Goal: Task Accomplishment & Management: Manage account settings

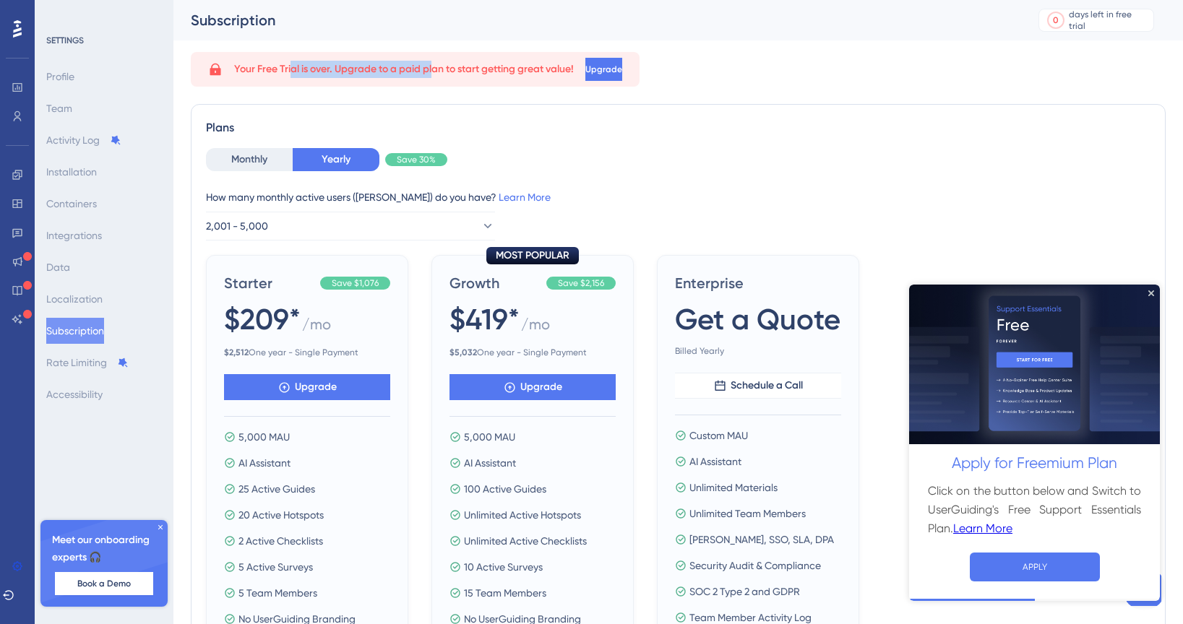
drag, startPoint x: 292, startPoint y: 66, endPoint x: 439, endPoint y: 69, distance: 147.4
click at [439, 69] on span "Your Free Trial is over. Upgrade to a paid plan to start getting great value!" at bounding box center [404, 69] width 340 height 17
click at [499, 66] on span "Your Free Trial is over. Upgrade to a paid plan to start getting great value!" at bounding box center [404, 69] width 340 height 17
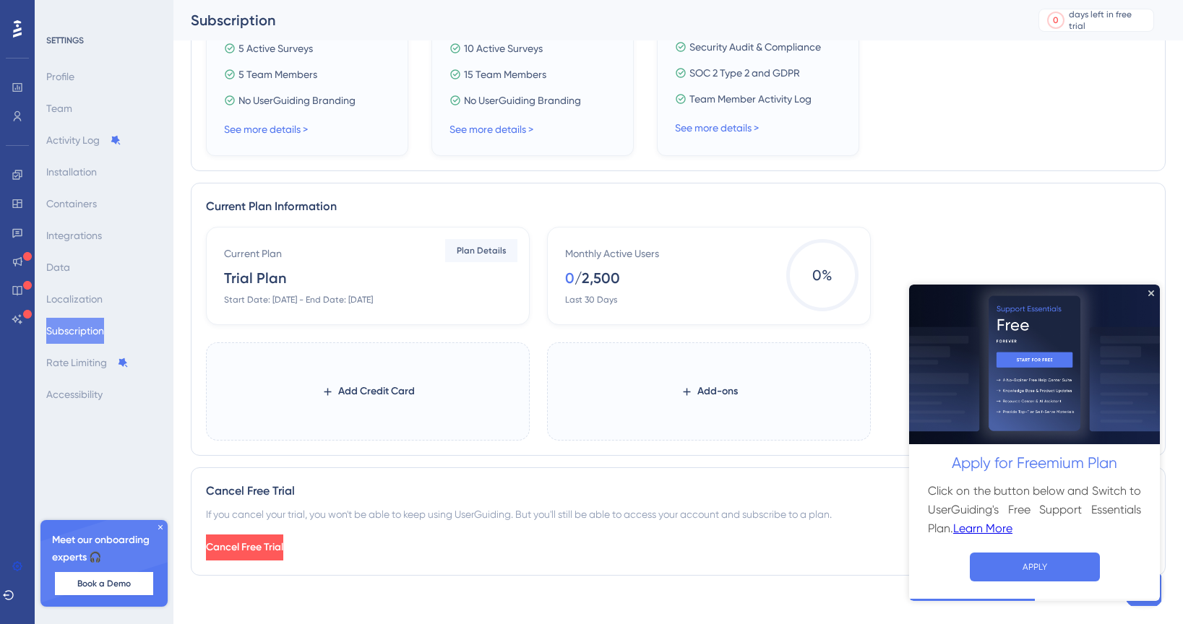
scroll to position [540, 0]
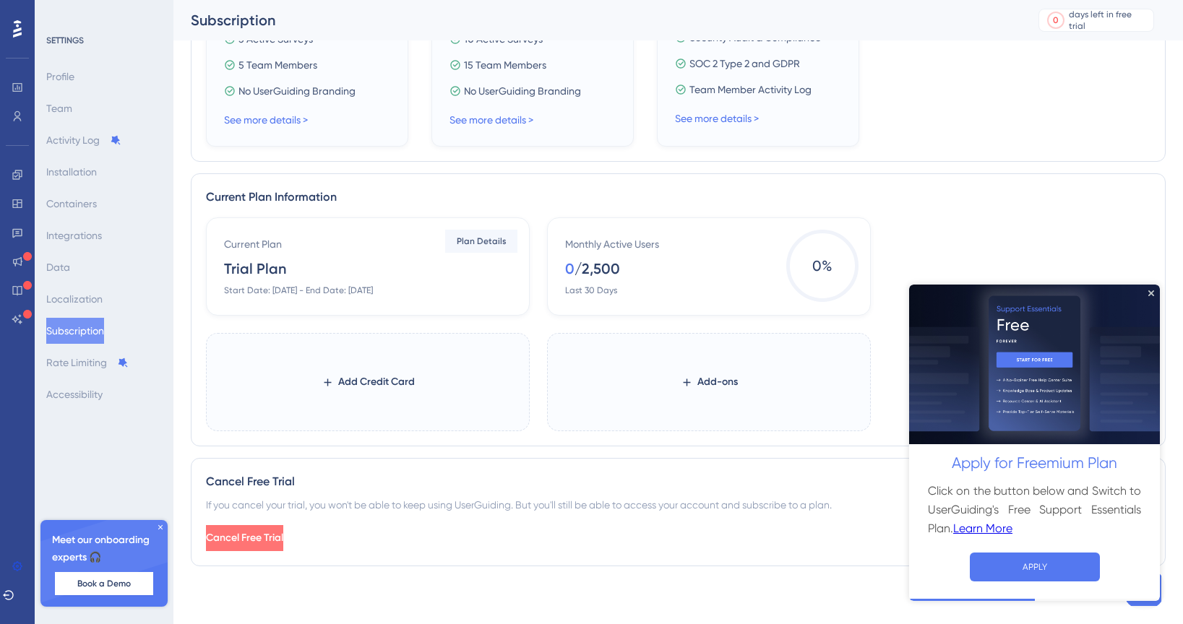
click at [282, 536] on span "Cancel Free Trial" at bounding box center [244, 538] width 77 height 17
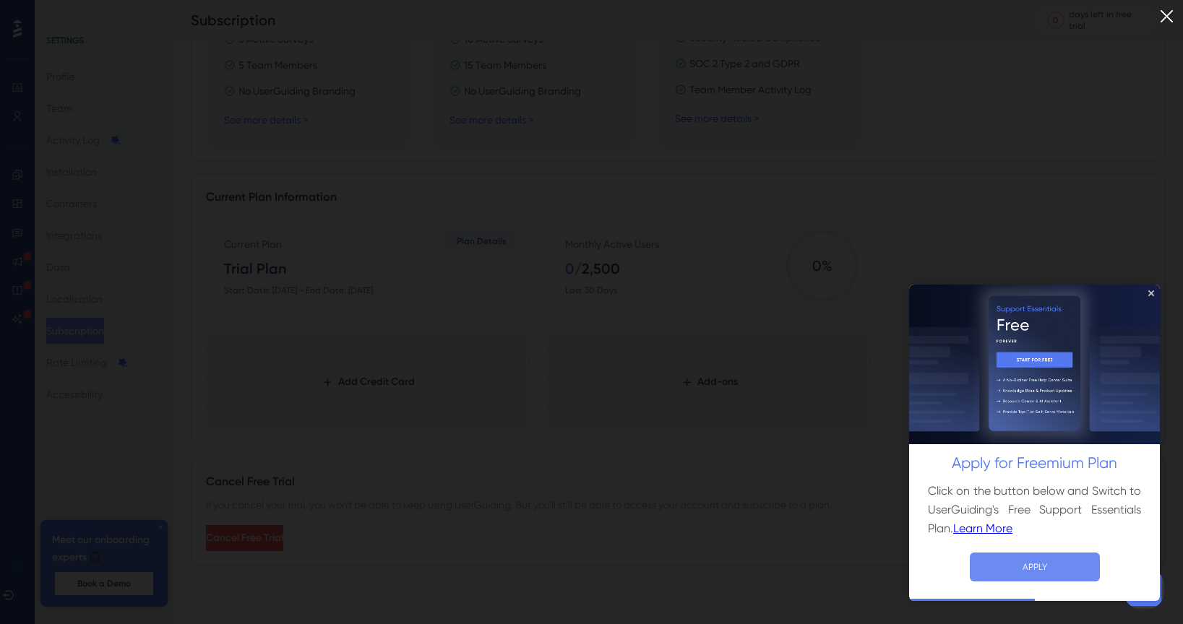
click at [1020, 570] on button "APPLY" at bounding box center [1035, 566] width 130 height 29
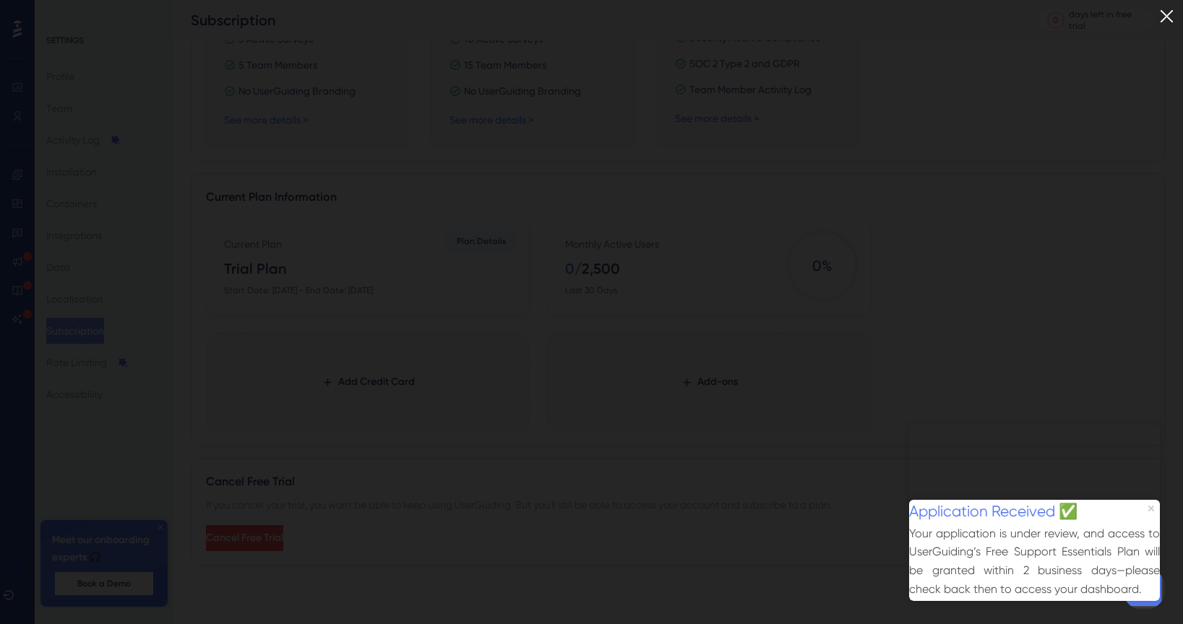
click at [1168, 12] on img at bounding box center [1167, 16] width 24 height 24
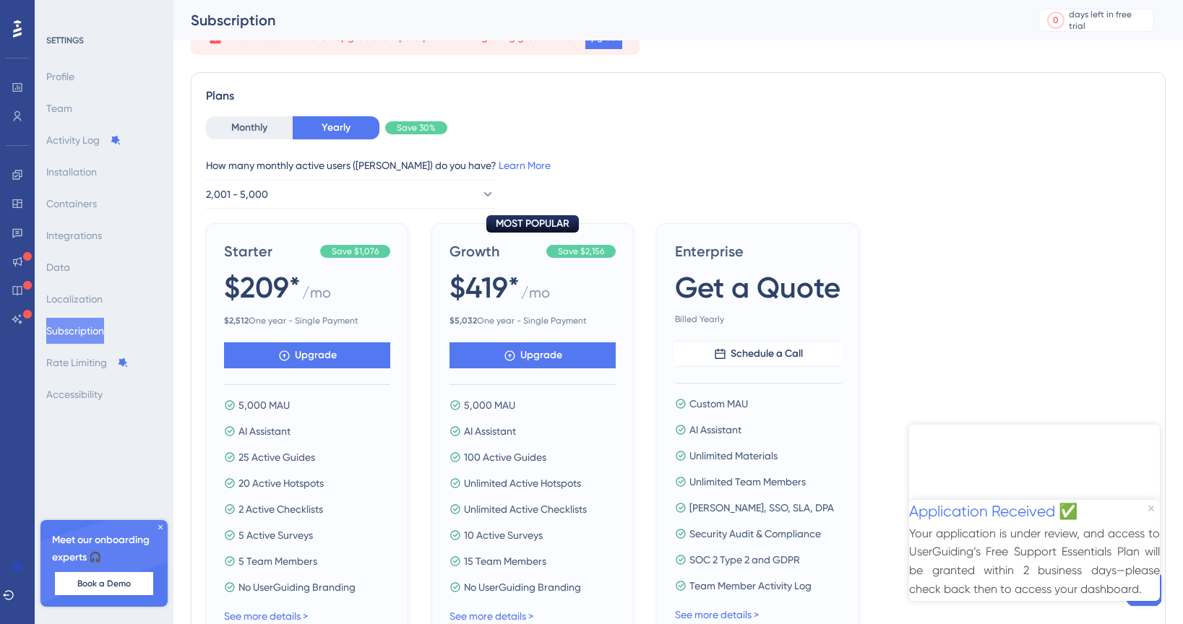
scroll to position [0, 0]
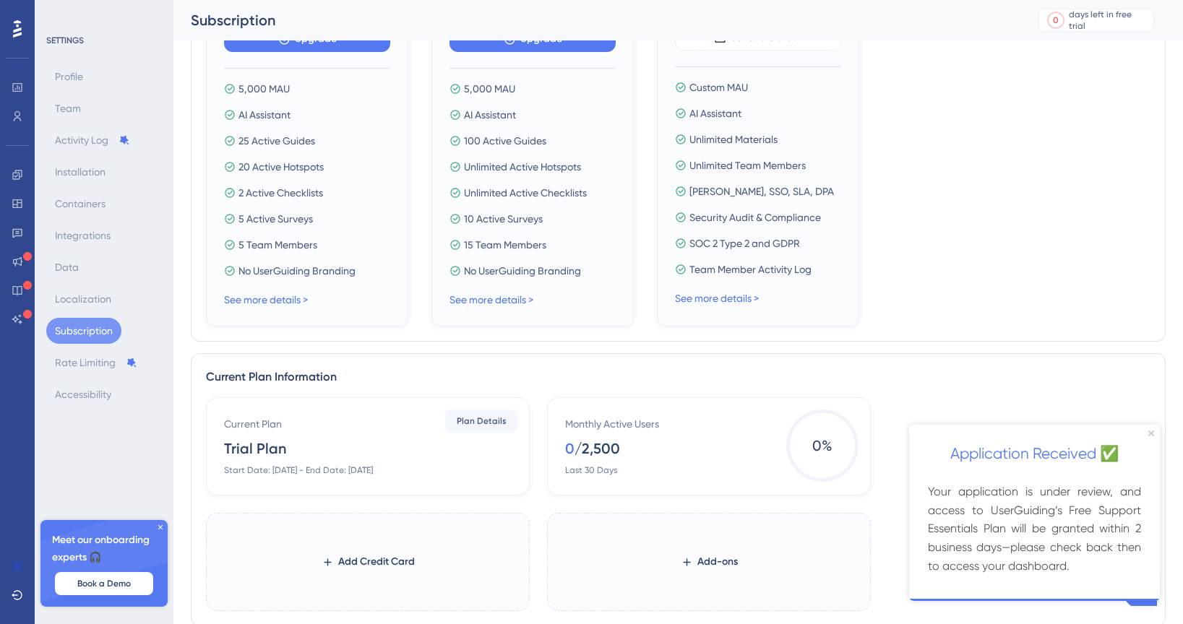
scroll to position [540, 0]
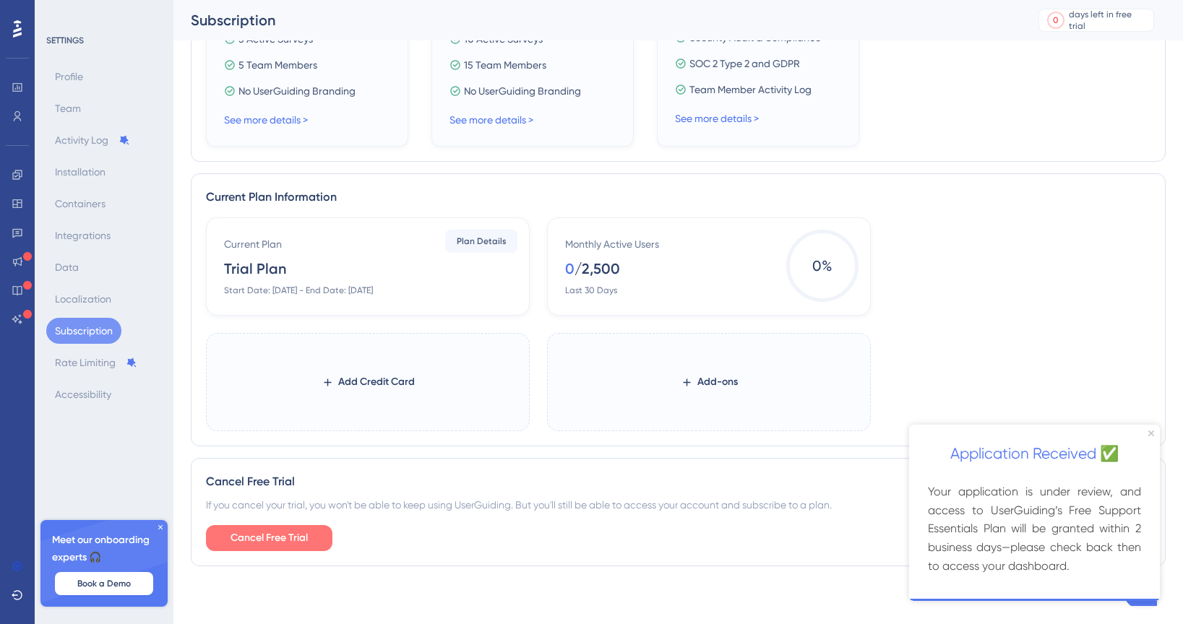
click at [283, 541] on span "Cancel Free Trial" at bounding box center [268, 538] width 77 height 17
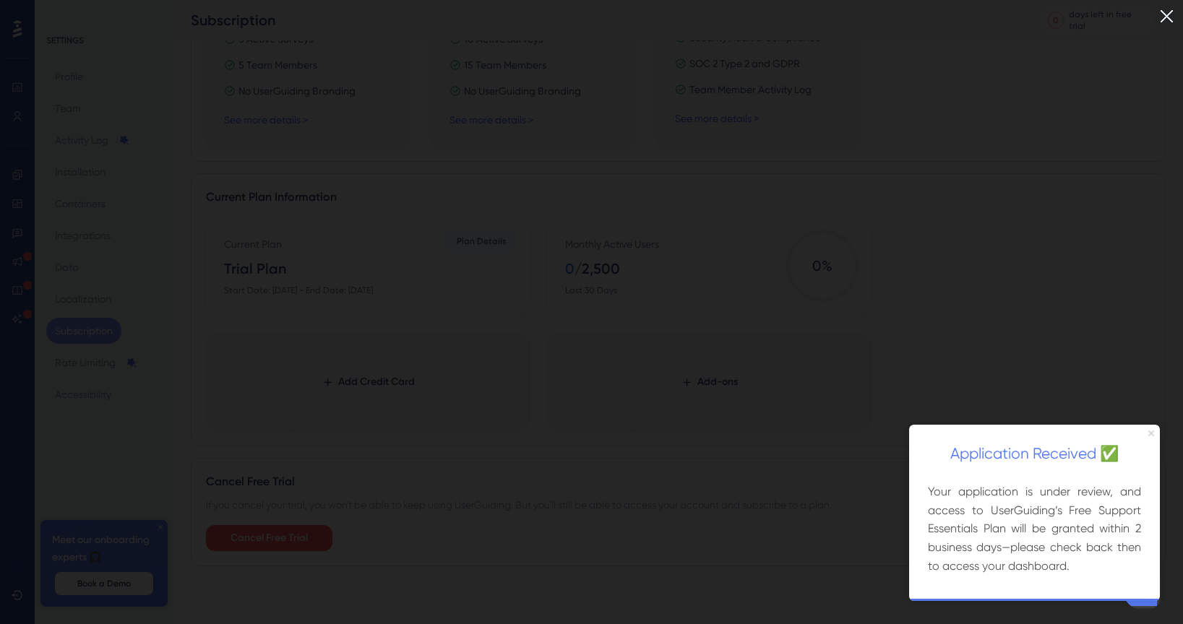
click at [1150, 431] on icon "Close Preview" at bounding box center [1151, 433] width 6 height 6
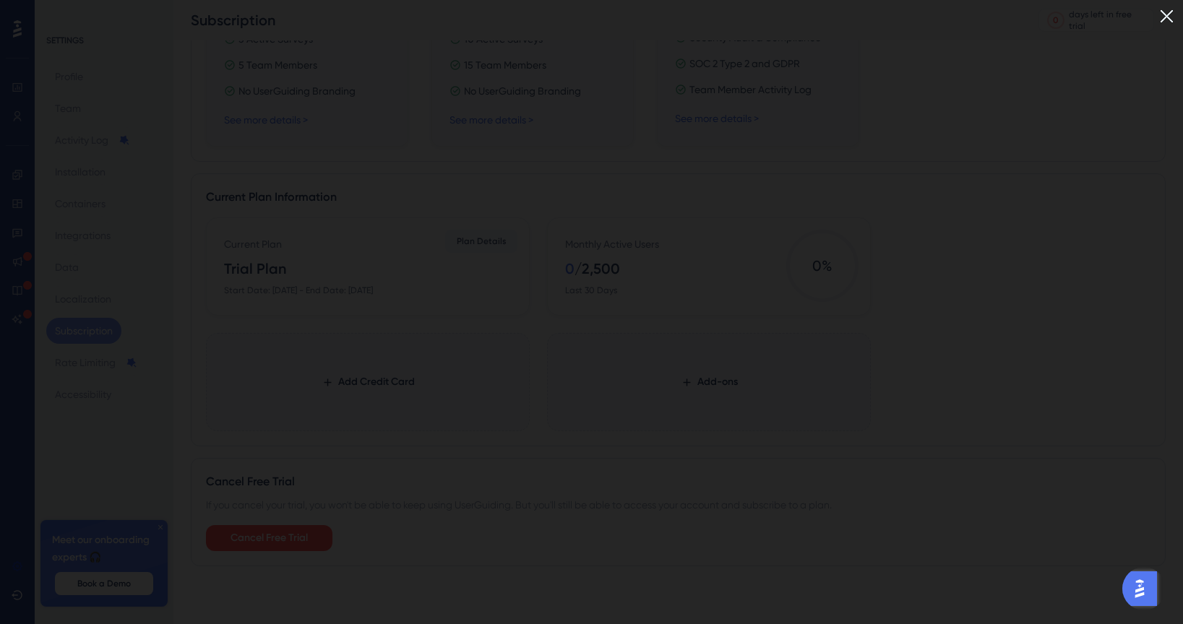
click at [1168, 22] on img at bounding box center [1167, 16] width 24 height 24
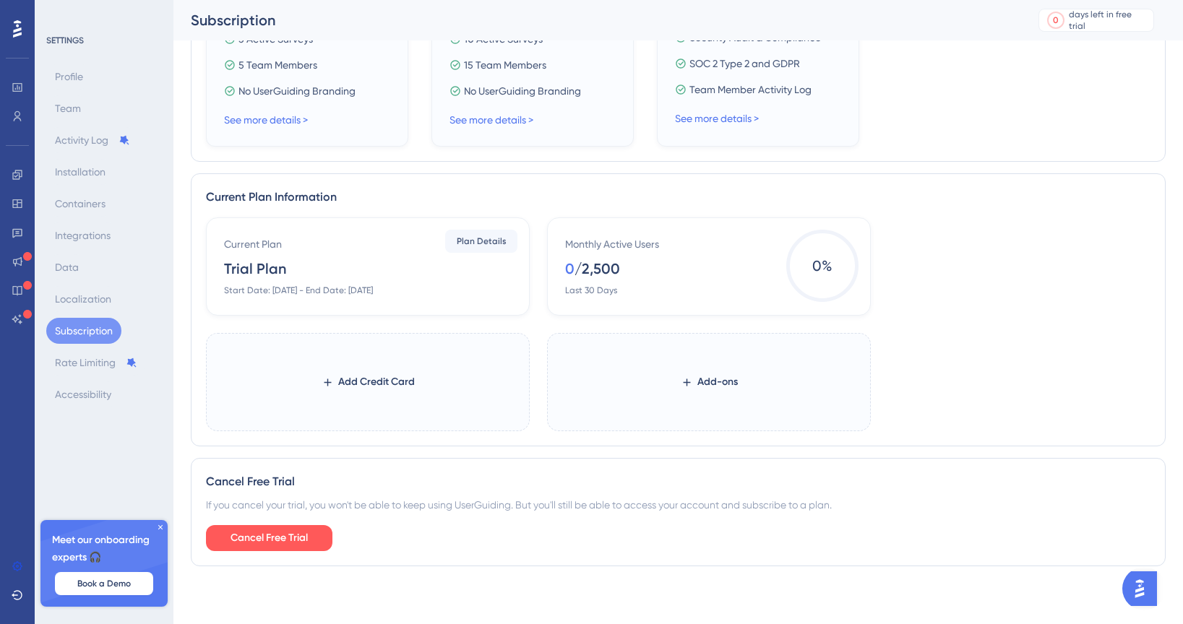
click at [1150, 588] on img "Open AI Assistant Launcher" at bounding box center [1139, 589] width 26 height 26
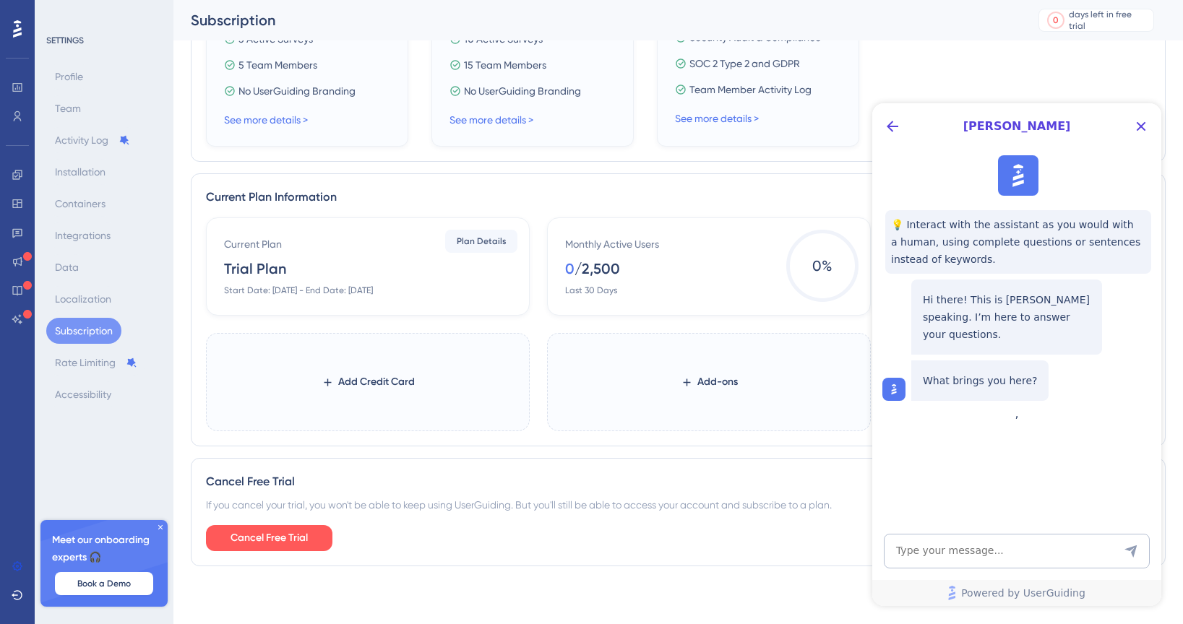
scroll to position [0, 0]
click at [1139, 125] on icon "Close Button" at bounding box center [1141, 126] width 9 height 9
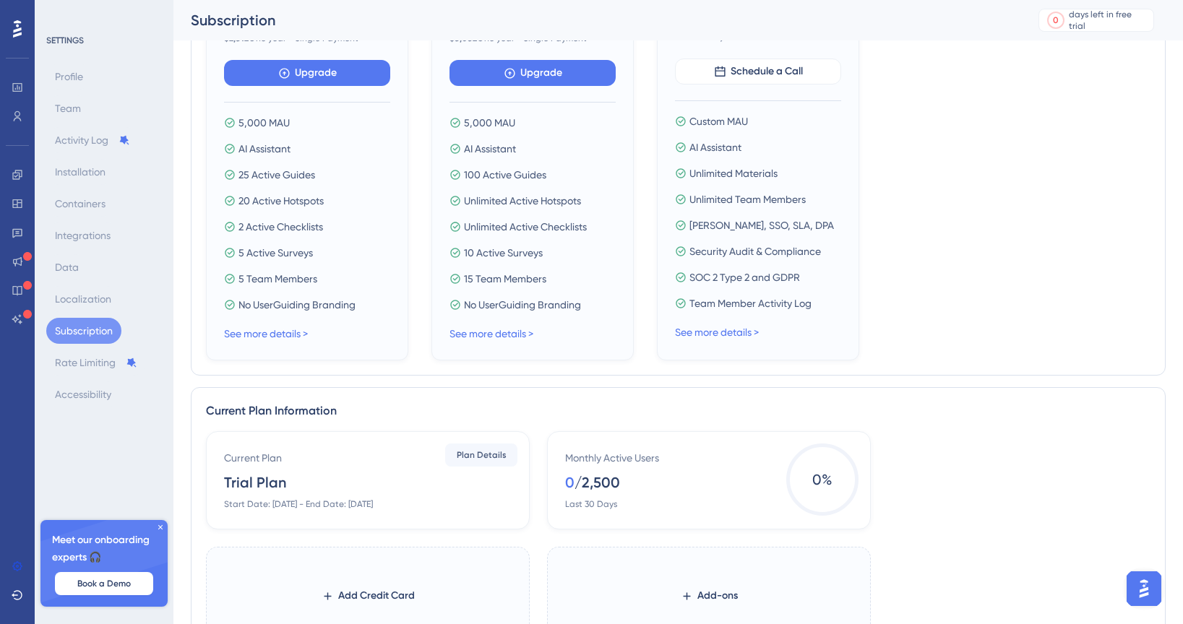
scroll to position [59, 0]
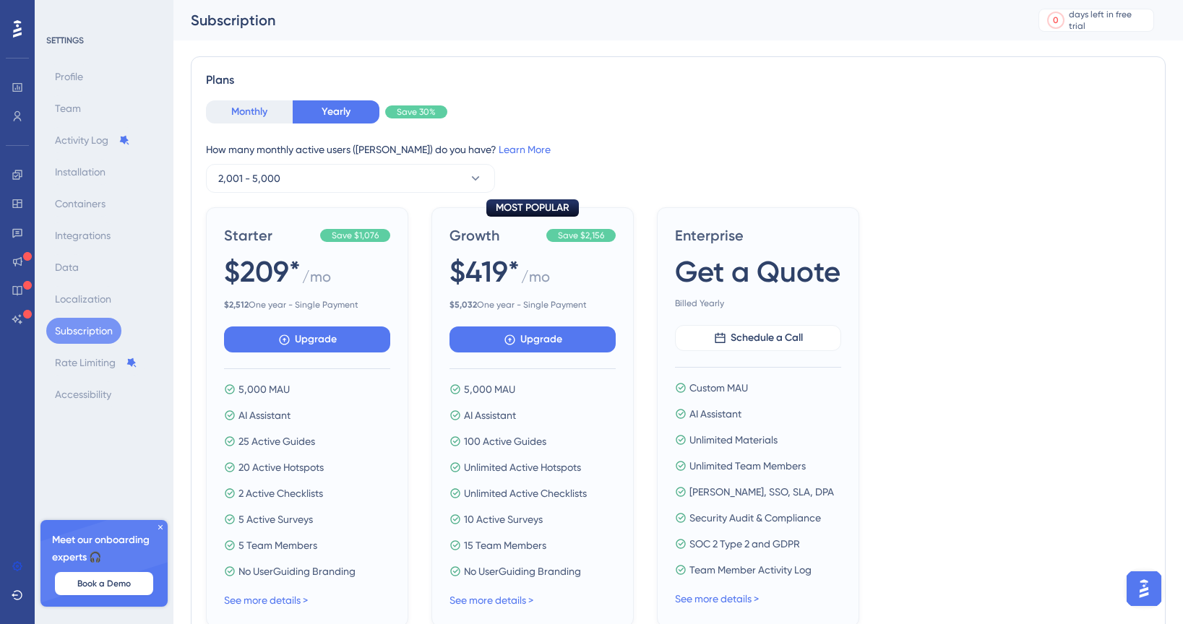
click at [251, 108] on button "Monthly" at bounding box center [249, 111] width 87 height 23
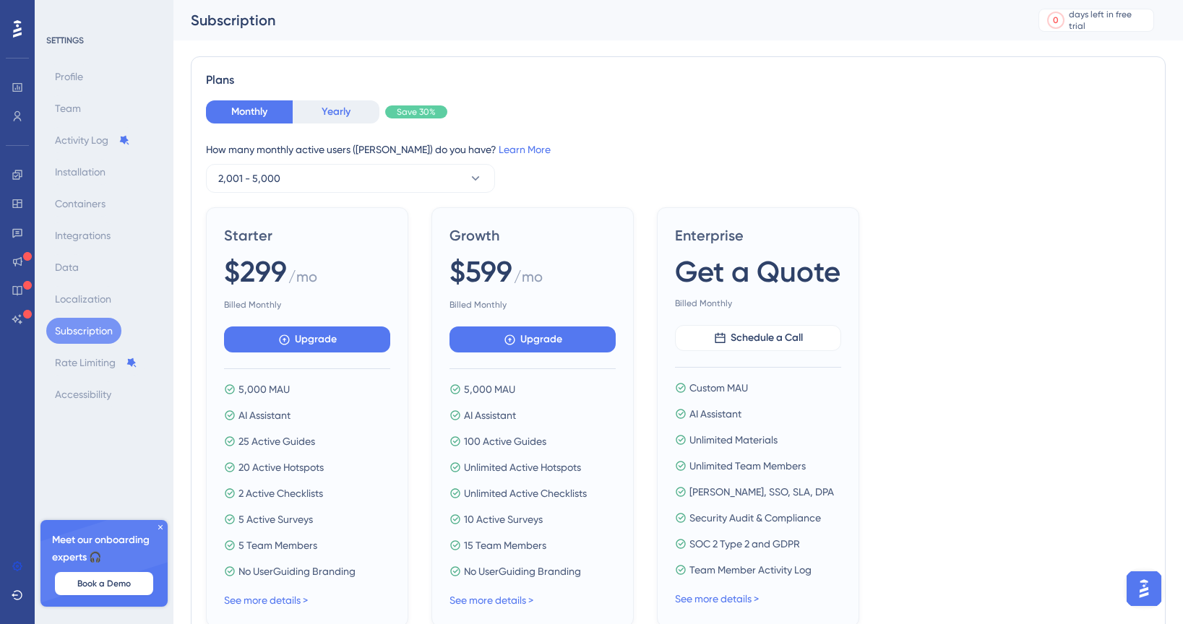
click at [319, 111] on button "Yearly" at bounding box center [336, 111] width 87 height 23
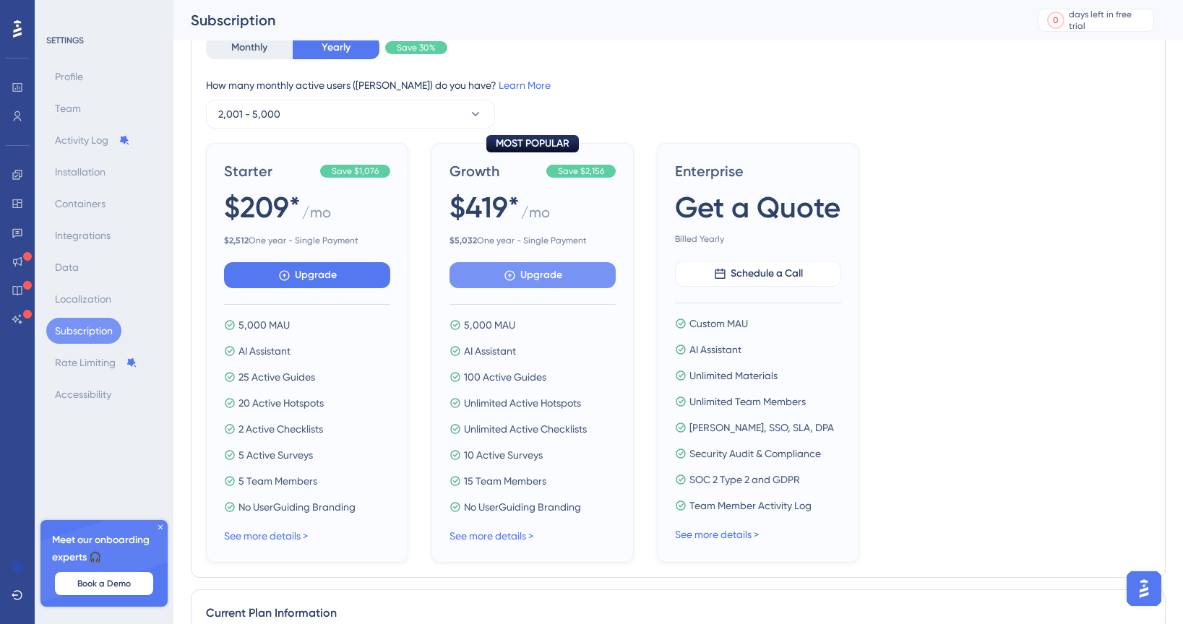
scroll to position [104, 0]
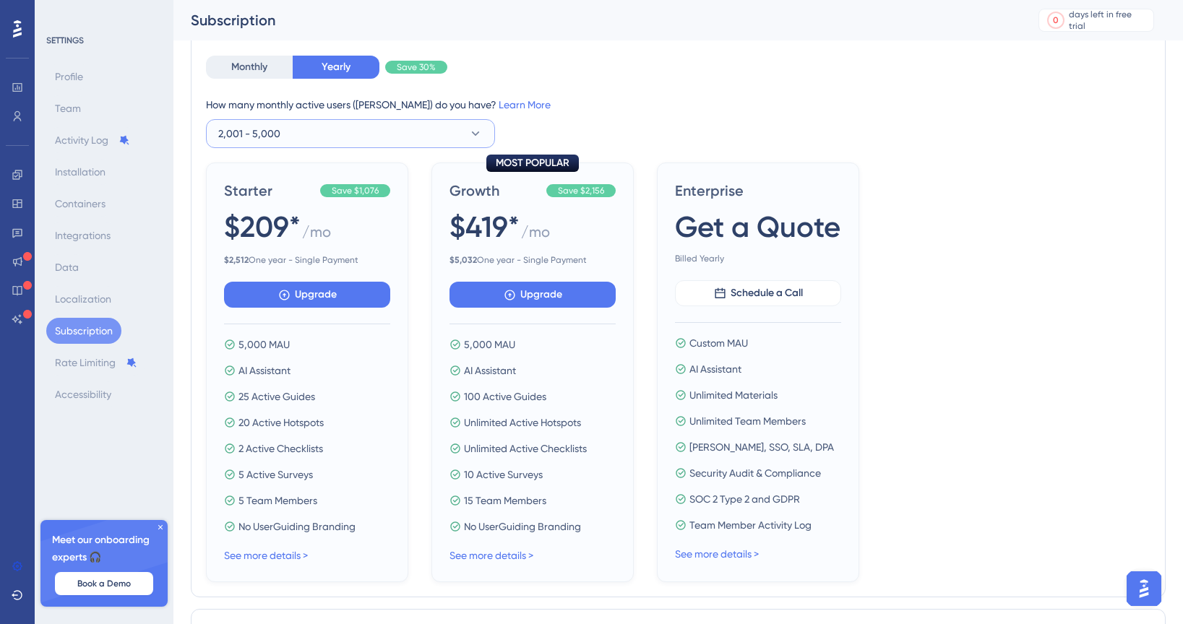
click at [306, 139] on button "2,001 - 5,000" at bounding box center [350, 133] width 289 height 29
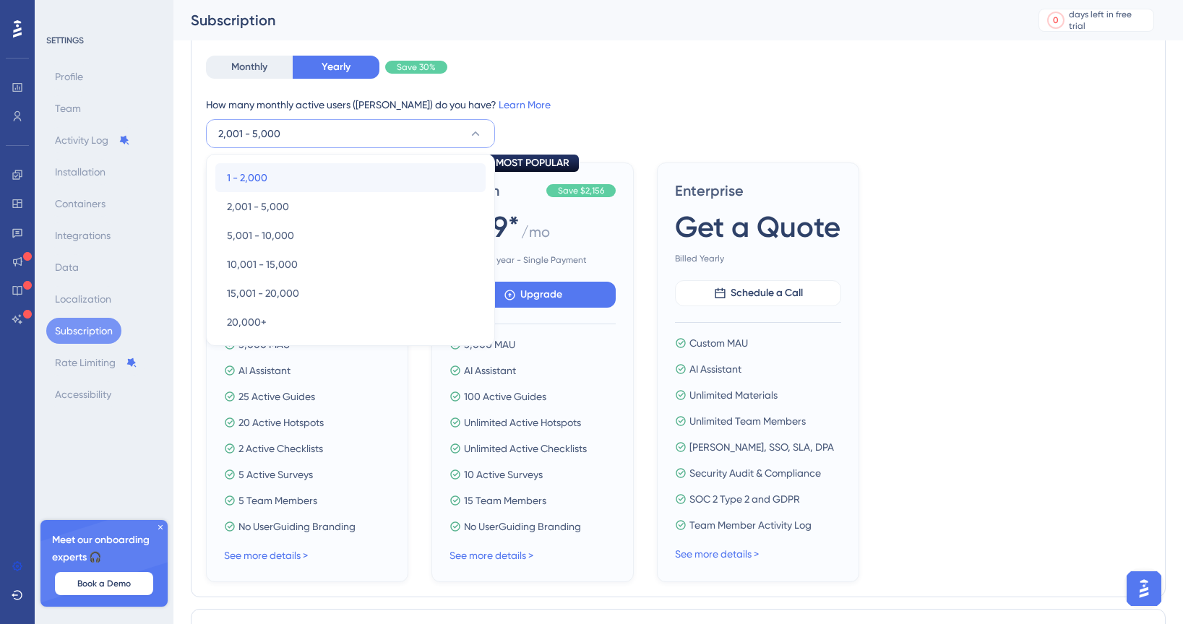
click at [278, 177] on div "1 - 2,000 1 - 2,000" at bounding box center [350, 177] width 247 height 29
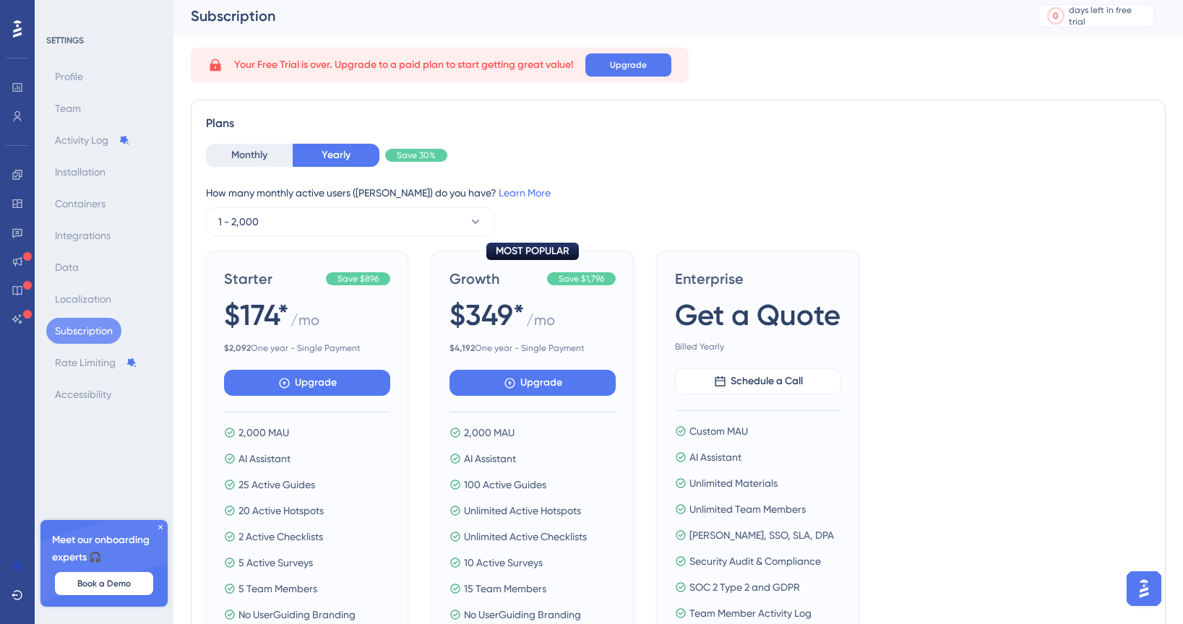
scroll to position [0, 0]
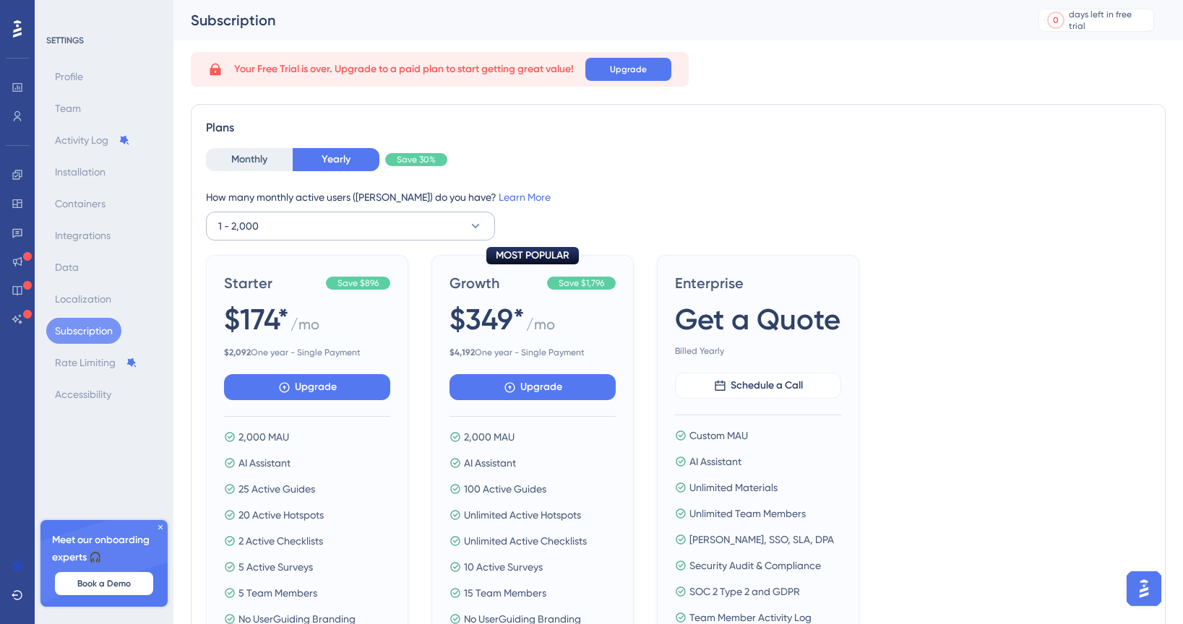
click at [272, 221] on button "1 - 2,000" at bounding box center [350, 226] width 289 height 29
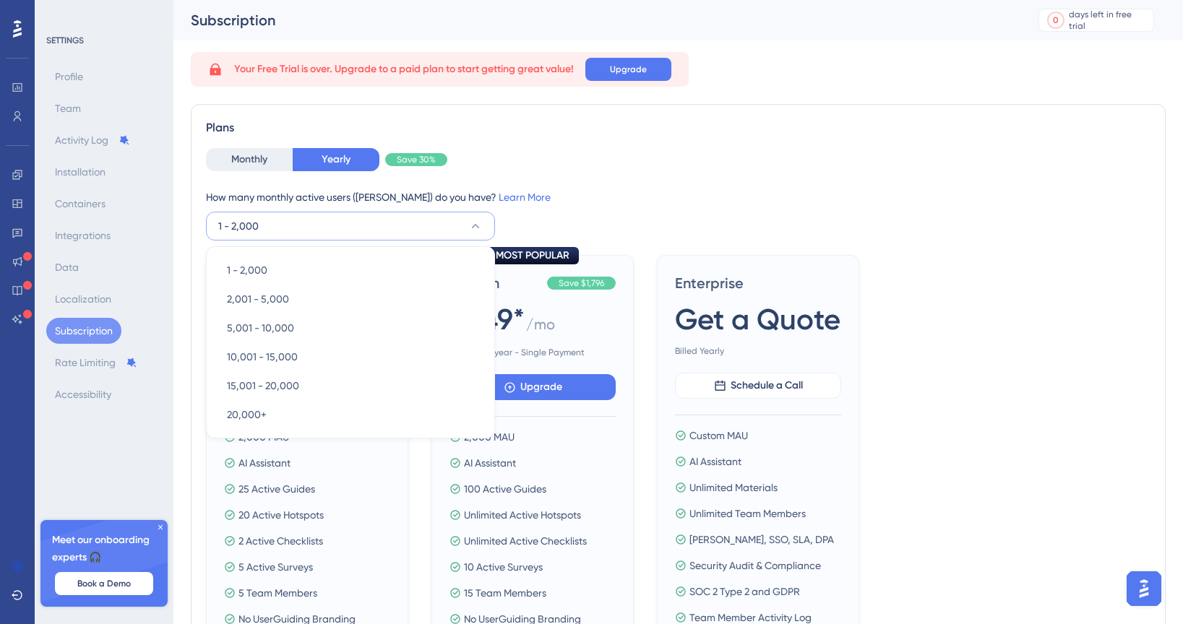
click at [611, 215] on div "How many monthly active users (MAUs) do you have? Learn More 1 - 2,000 1 - 2,00…" at bounding box center [678, 215] width 944 height 52
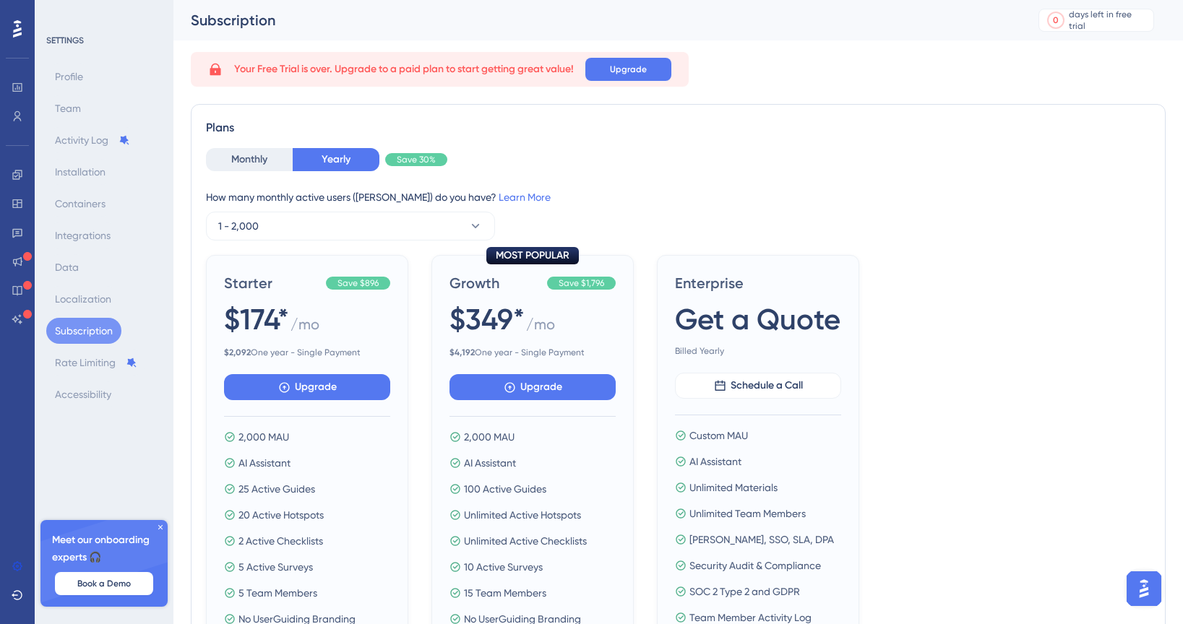
click at [157, 525] on icon at bounding box center [160, 527] width 9 height 9
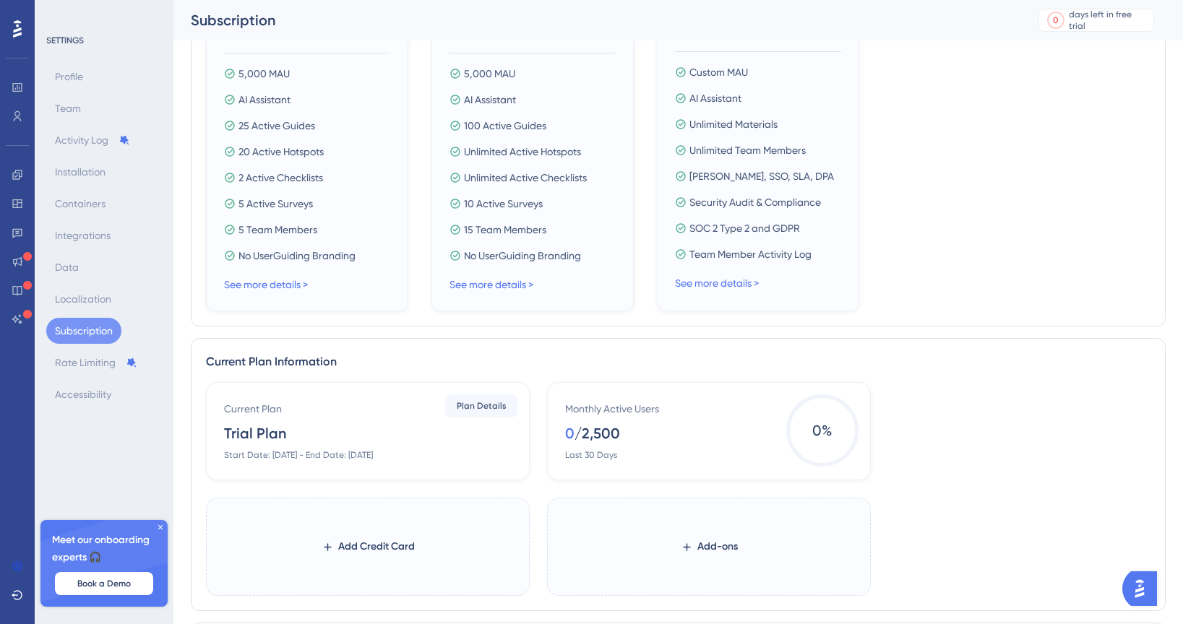
scroll to position [540, 0]
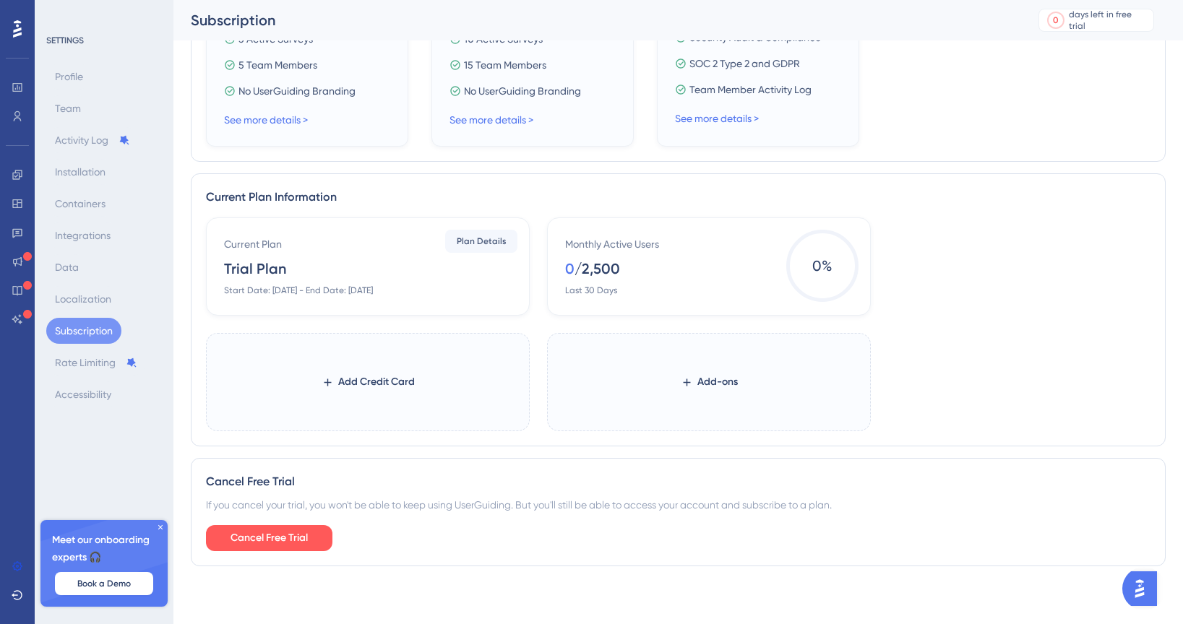
click at [452, 278] on div "Current Plan Trial Plan Start Date: June 4, 2025 - End Date: June 18, 2025" at bounding box center [370, 266] width 293 height 61
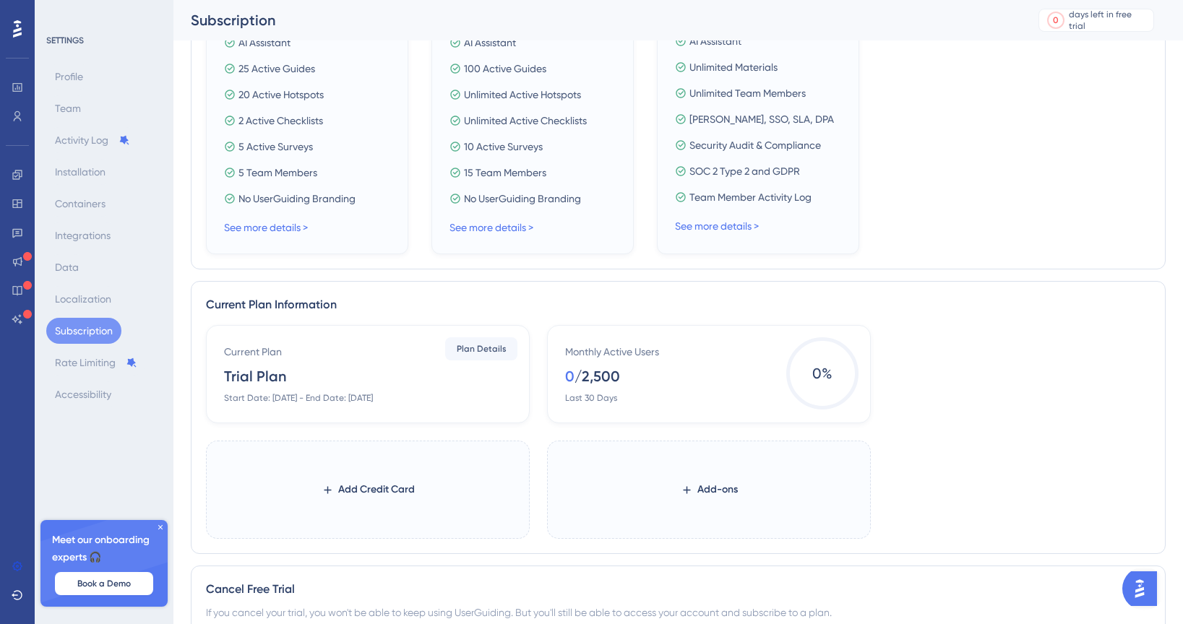
scroll to position [428, 0]
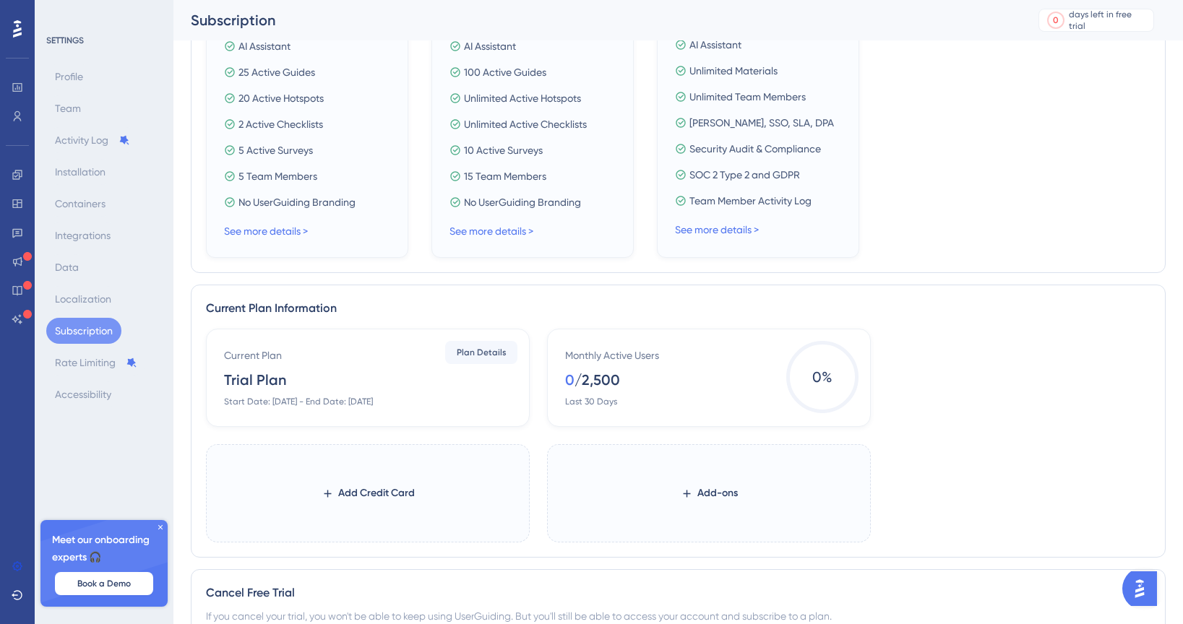
drag, startPoint x: 662, startPoint y: 355, endPoint x: 592, endPoint y: 355, distance: 70.1
click at [592, 355] on div "Monthly Active Users 0 / 2,500 Last 30 Days" at bounding box center [711, 377] width 293 height 61
click at [690, 341] on div "Monthly Active Users 0 / 2,500 Last 30 Days 0 %" at bounding box center [709, 378] width 324 height 98
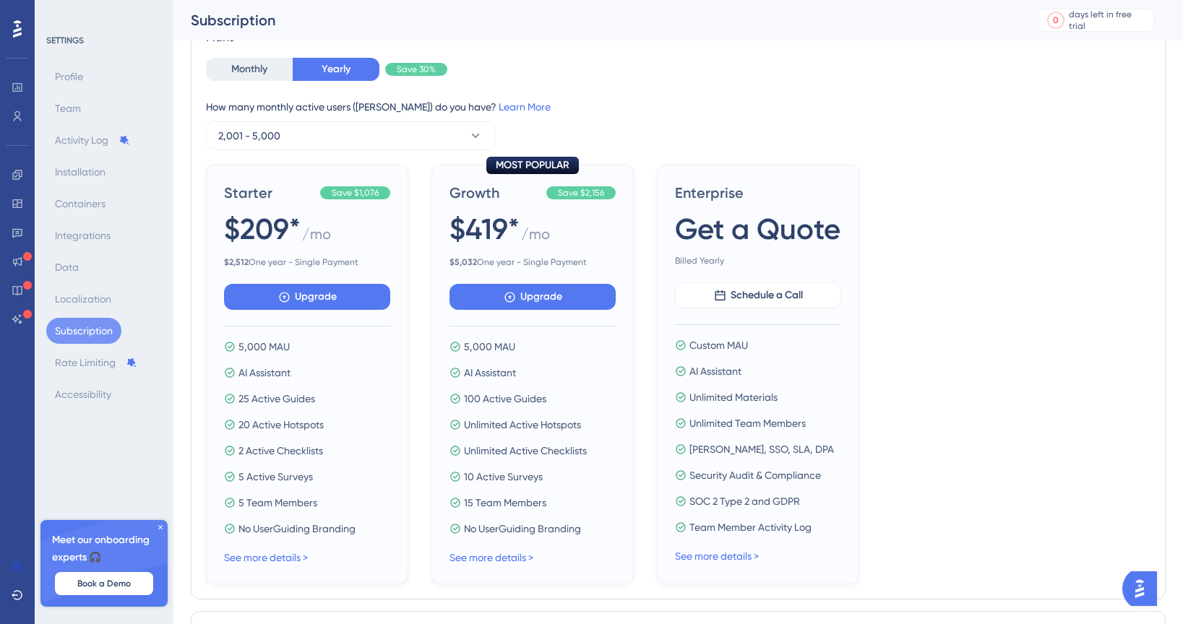
scroll to position [0, 0]
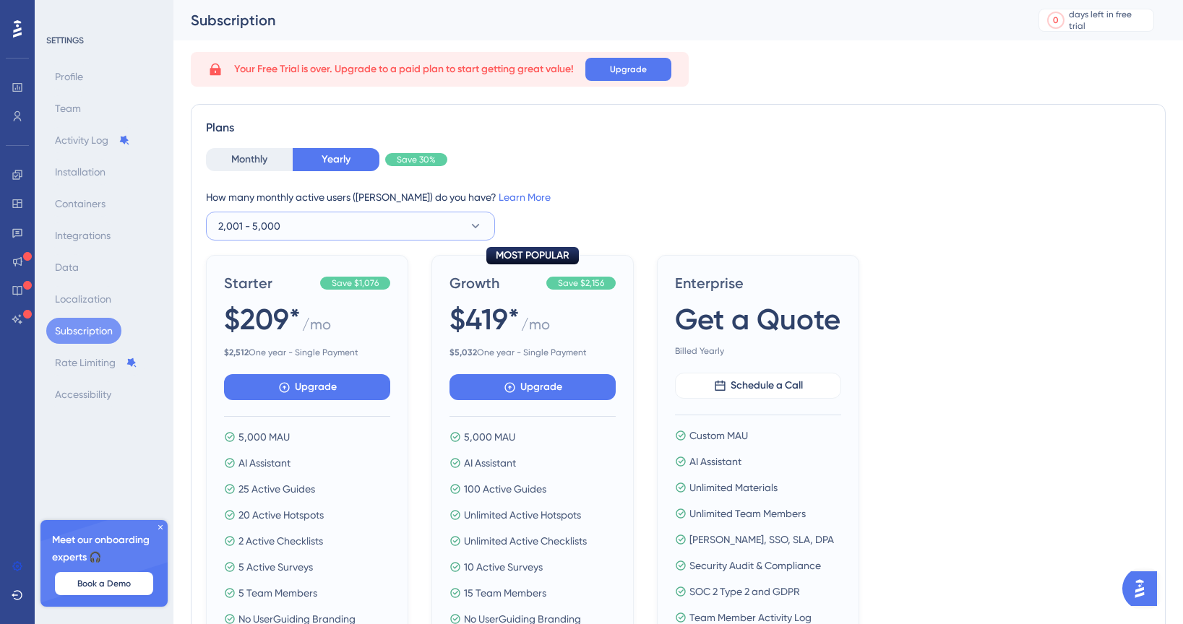
click at [326, 233] on button "2,001 - 5,000" at bounding box center [350, 226] width 289 height 29
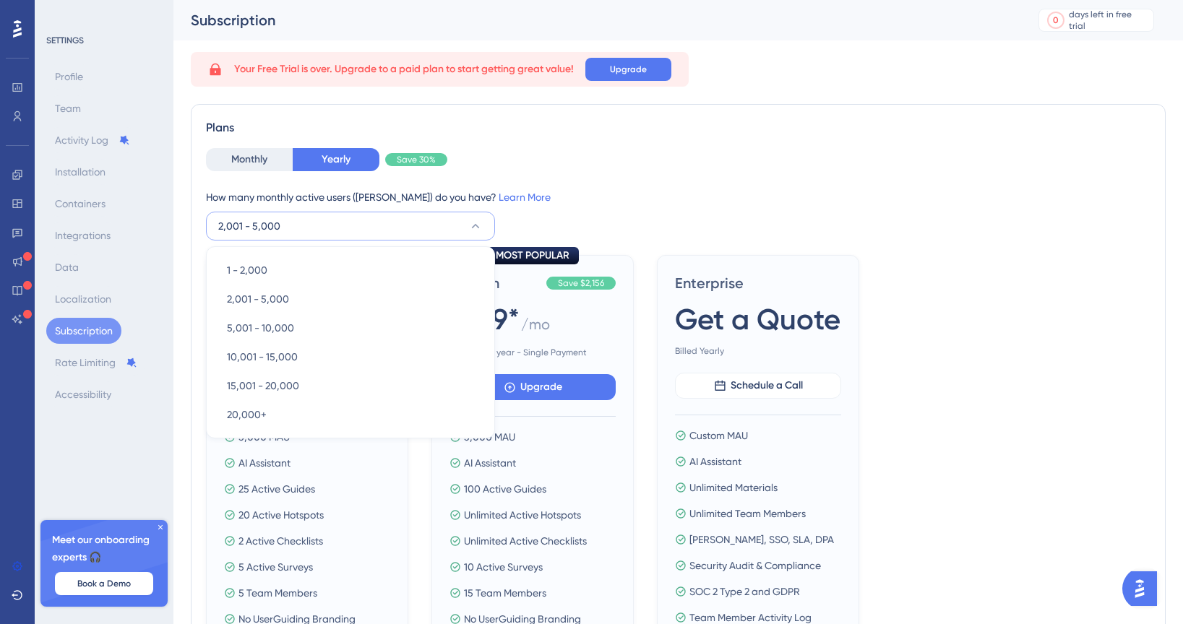
scroll to position [30, 0]
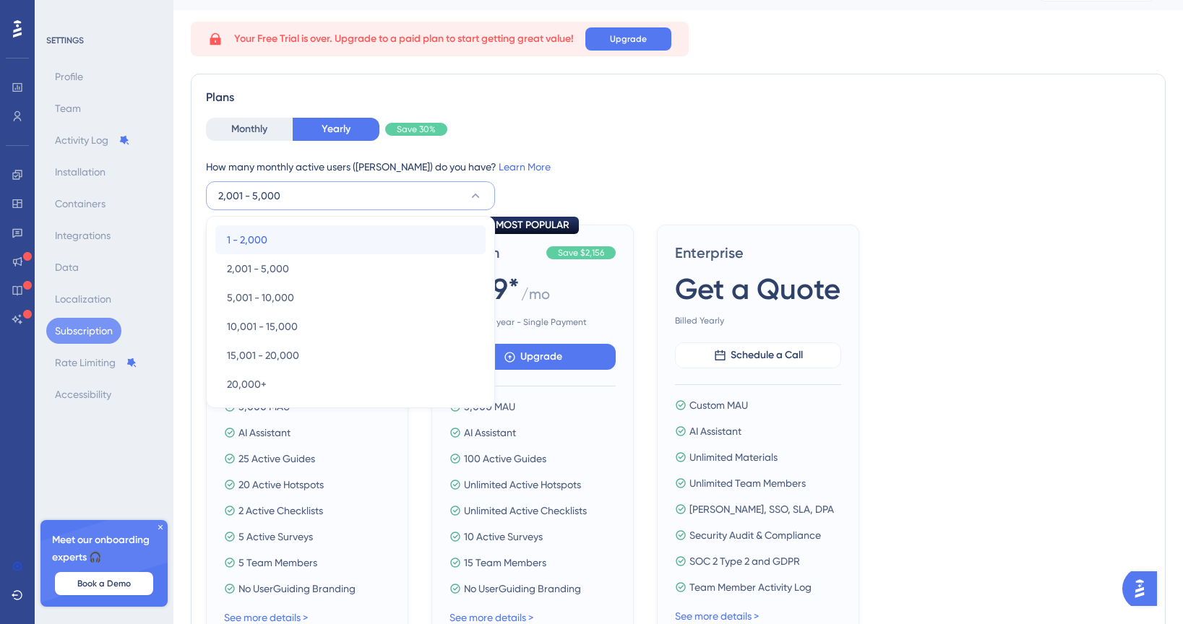
click at [259, 234] on span "1 - 2,000" at bounding box center [247, 239] width 40 height 17
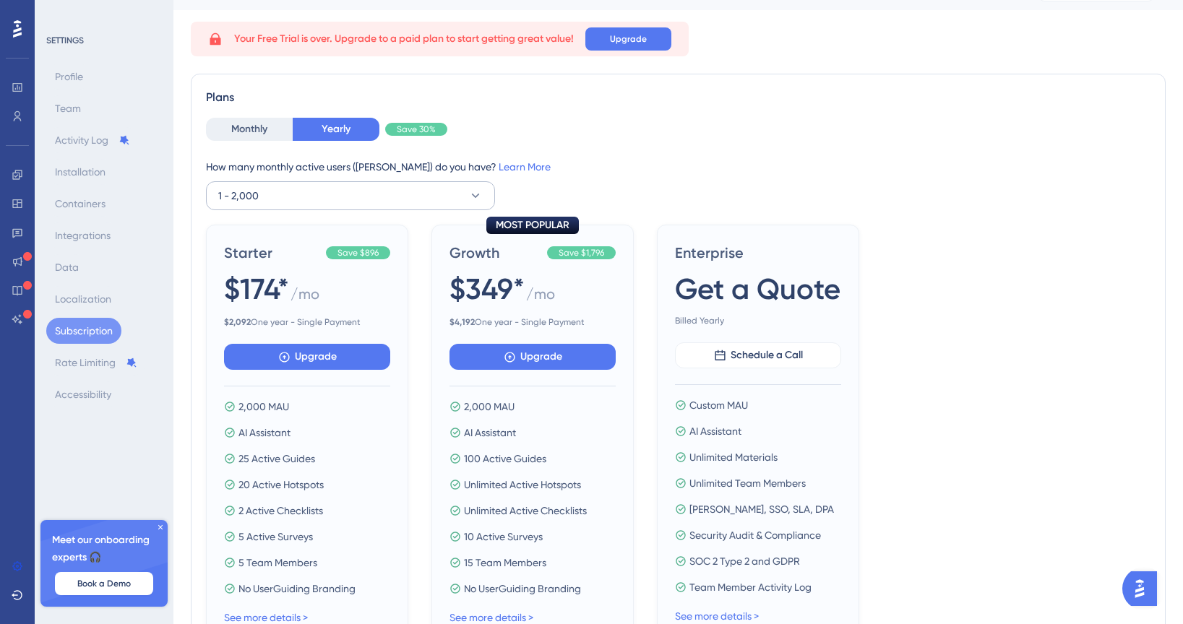
scroll to position [0, 0]
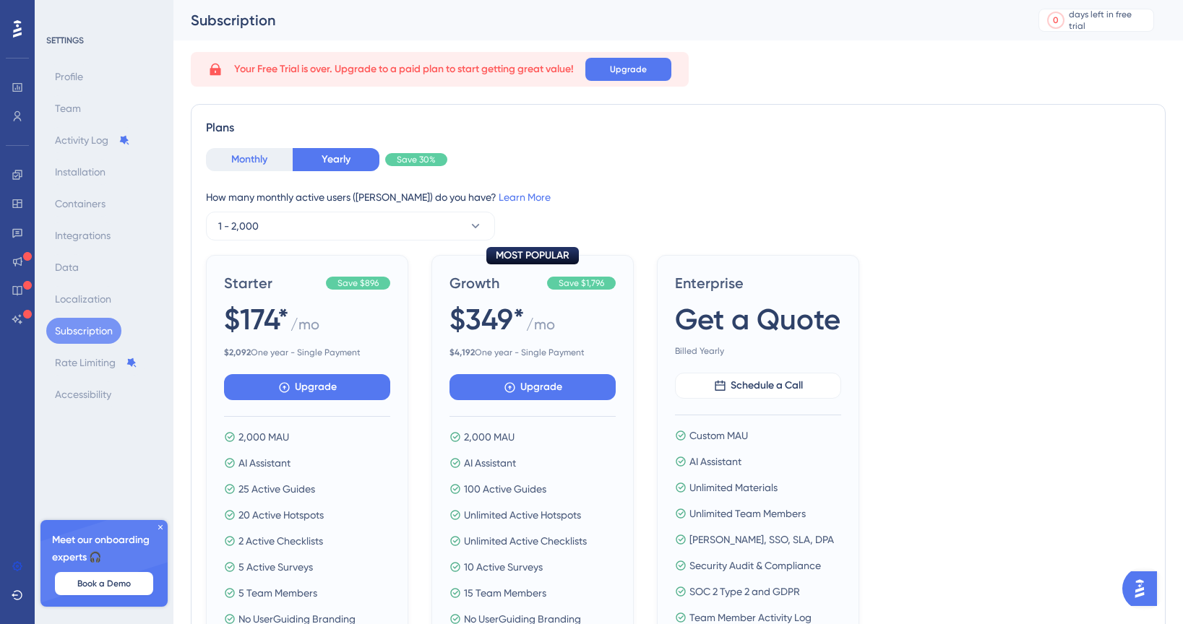
click at [259, 152] on button "Monthly" at bounding box center [249, 159] width 87 height 23
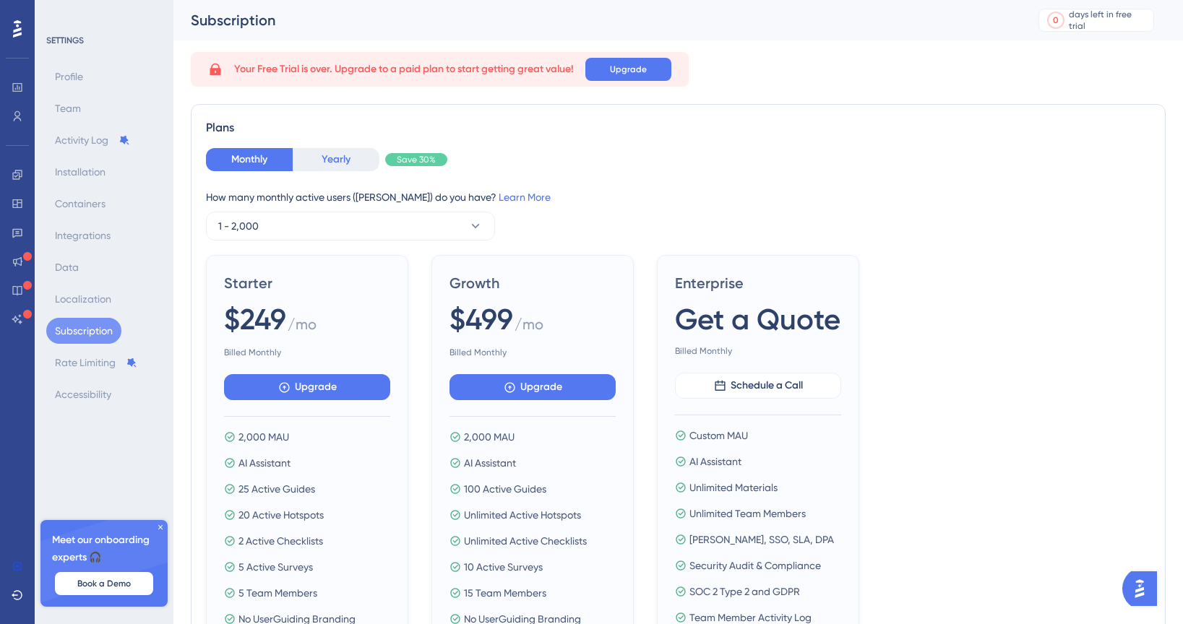
click at [364, 158] on button "Yearly" at bounding box center [336, 159] width 87 height 23
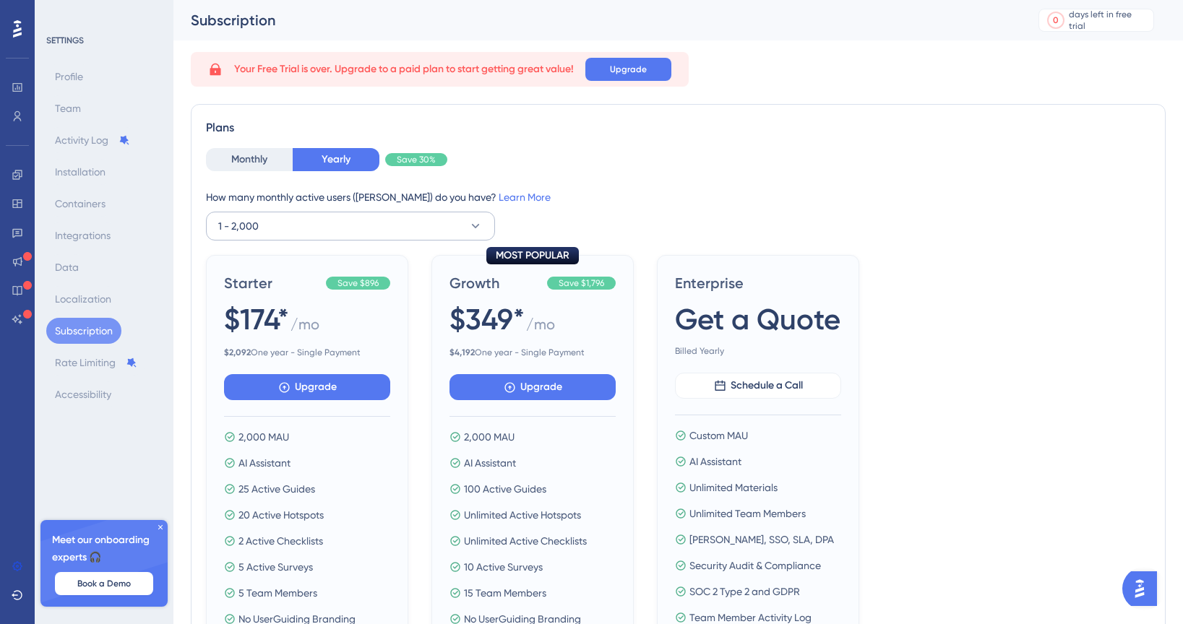
click at [436, 217] on button "1 - 2,000" at bounding box center [350, 226] width 289 height 29
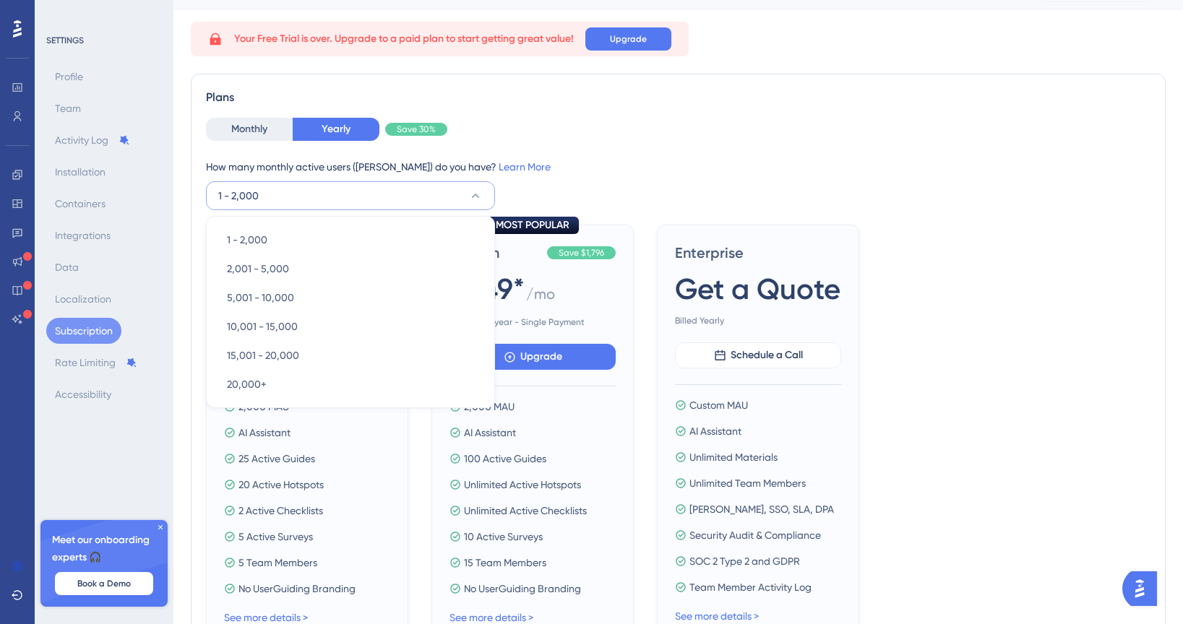
click at [632, 195] on div "How many monthly active users (MAUs) do you have? Learn More 1 - 2,000 1 - 2,00…" at bounding box center [678, 184] width 944 height 52
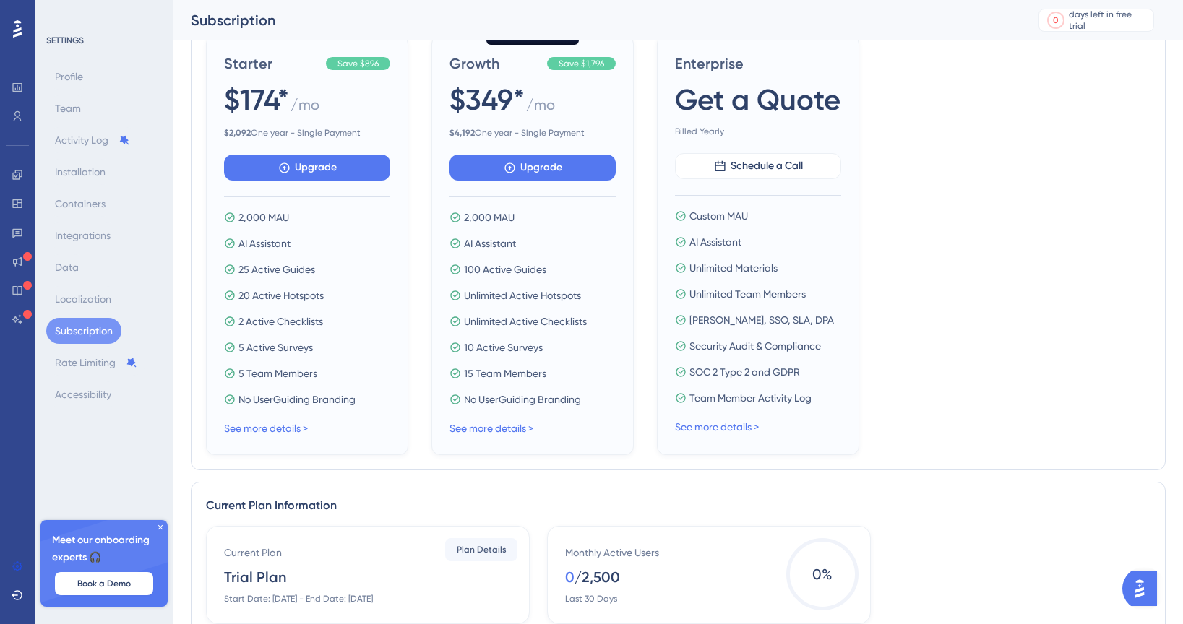
scroll to position [540, 0]
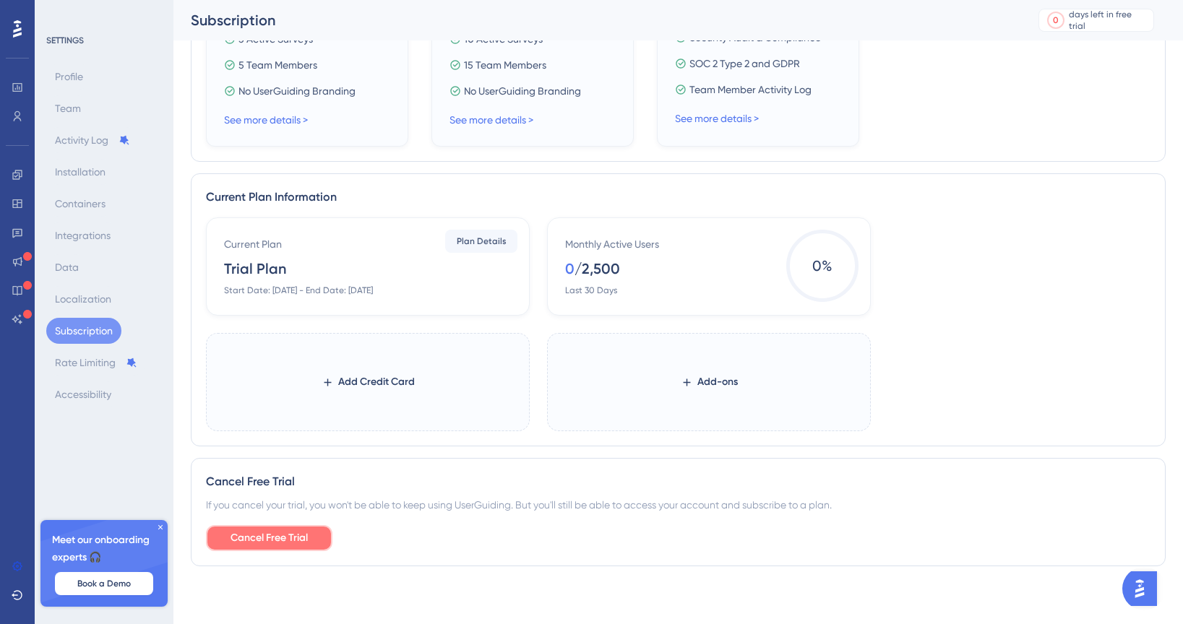
click at [279, 544] on span "Cancel Free Trial" at bounding box center [268, 538] width 77 height 17
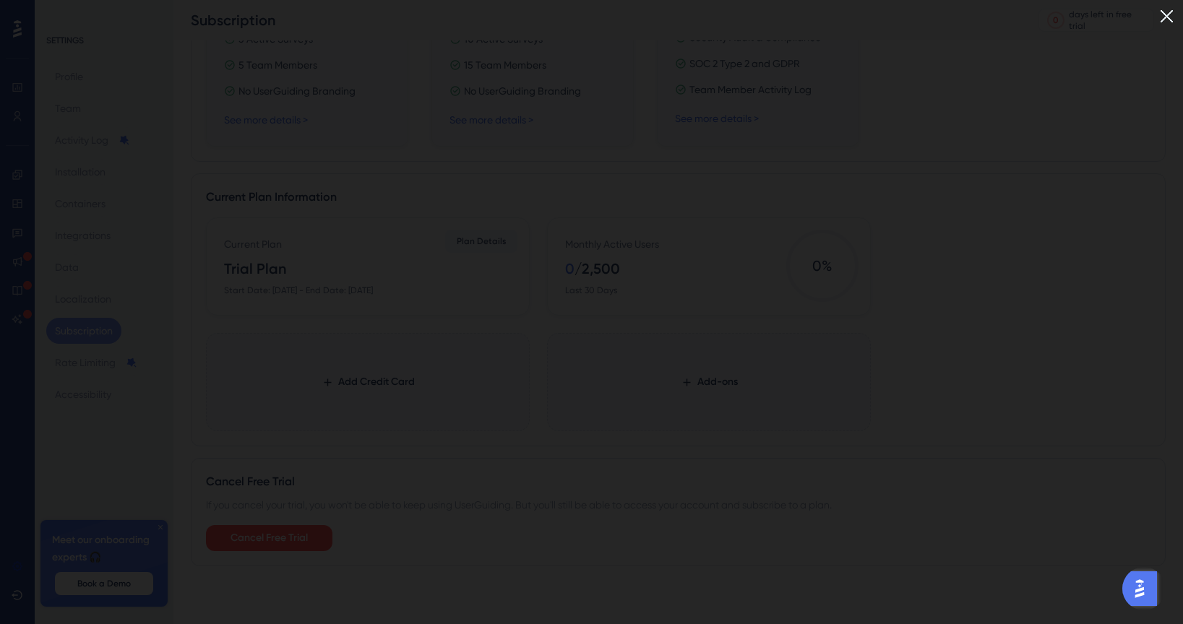
click at [1169, 10] on img at bounding box center [1167, 16] width 24 height 24
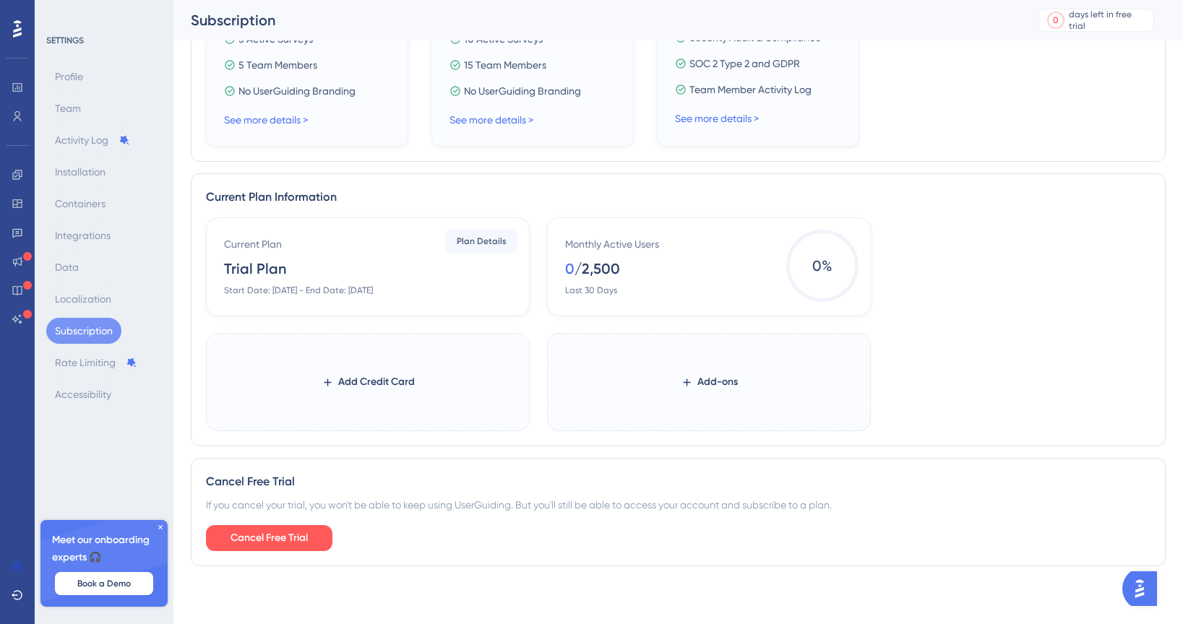
scroll to position [0, 0]
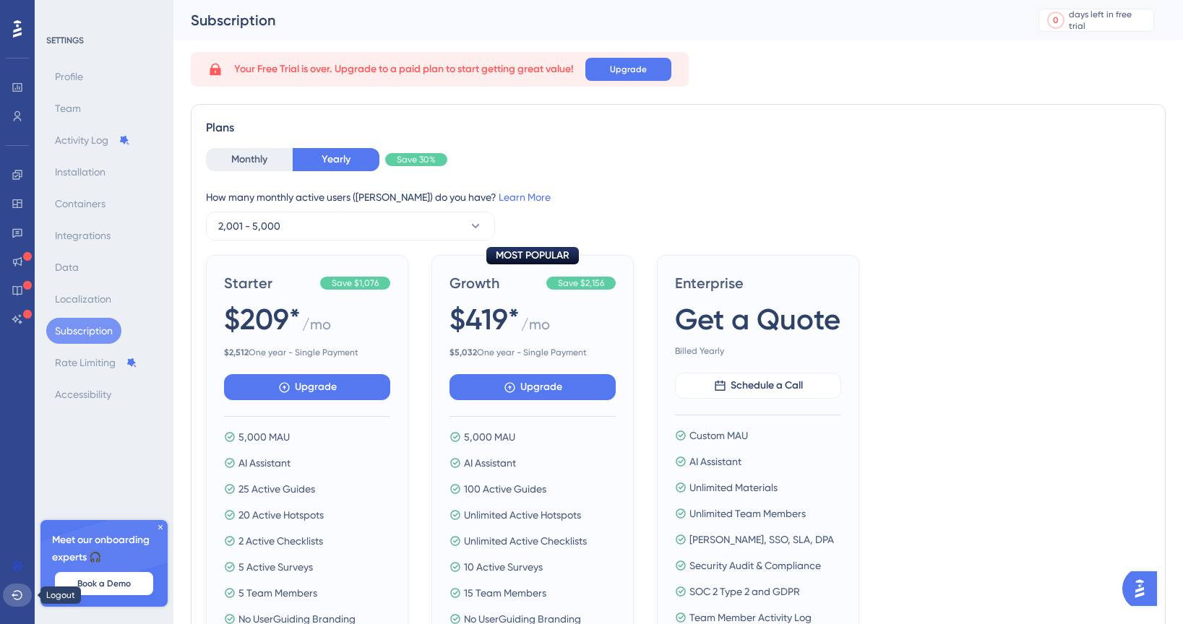
click at [15, 598] on icon at bounding box center [18, 596] width 12 height 12
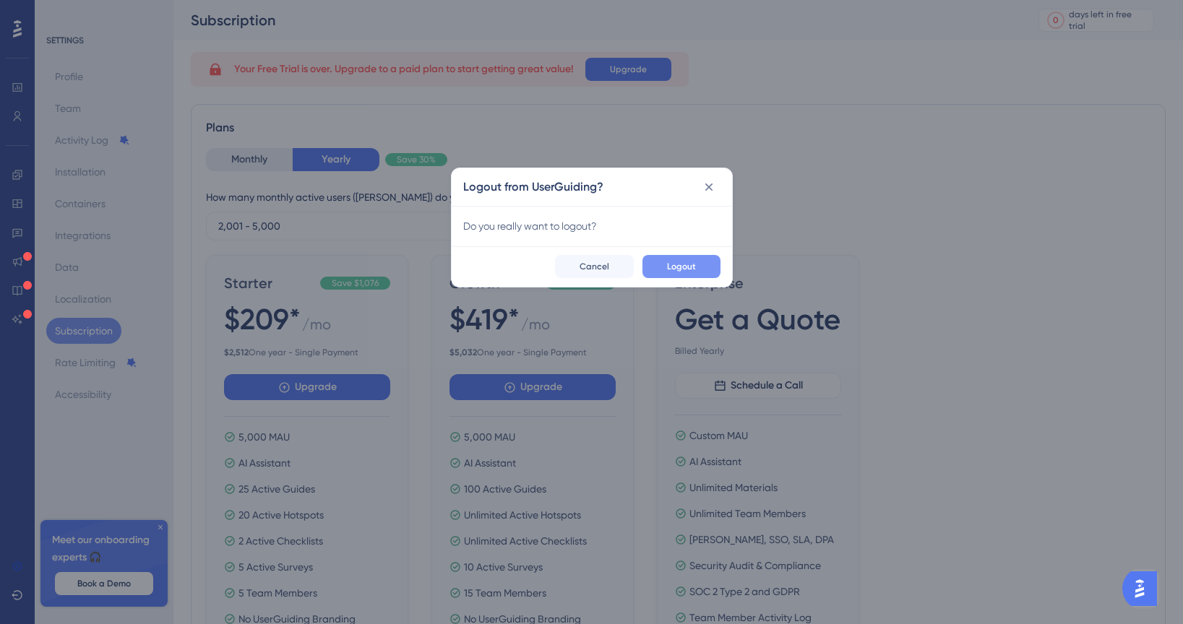
click at [681, 270] on span "Logout" at bounding box center [681, 267] width 29 height 12
